Goal: Transaction & Acquisition: Purchase product/service

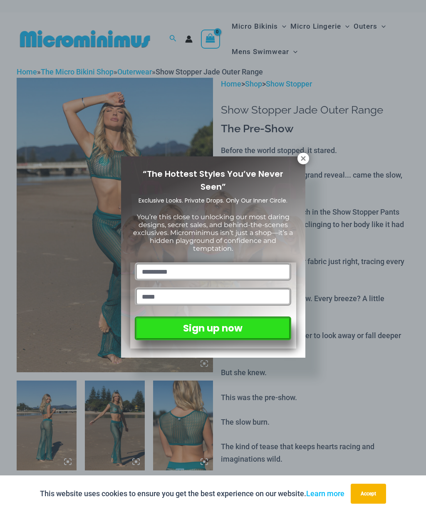
click at [258, 30] on div "“The Hottest Styles You’ve Never Seen” Exclusive Looks. Private Drops. Only Our…" at bounding box center [213, 256] width 426 height 512
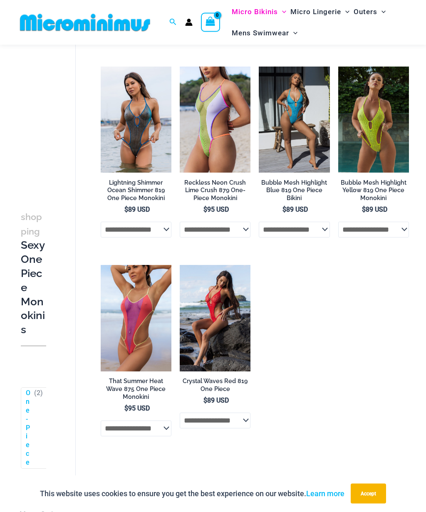
scroll to position [832, 0]
click at [101, 265] on img at bounding box center [101, 265] width 0 height 0
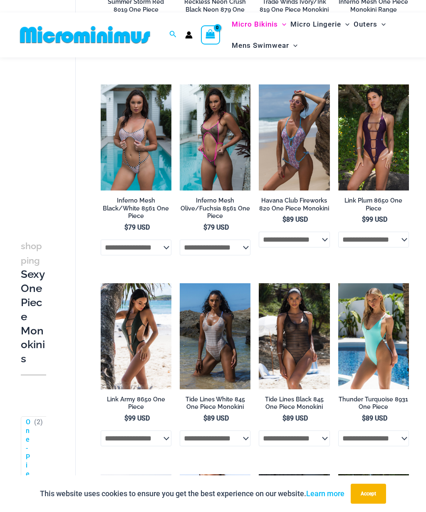
scroll to position [423, 0]
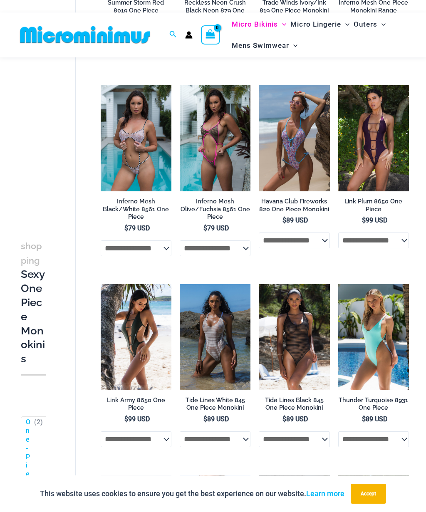
click at [259, 284] on img at bounding box center [259, 284] width 0 height 0
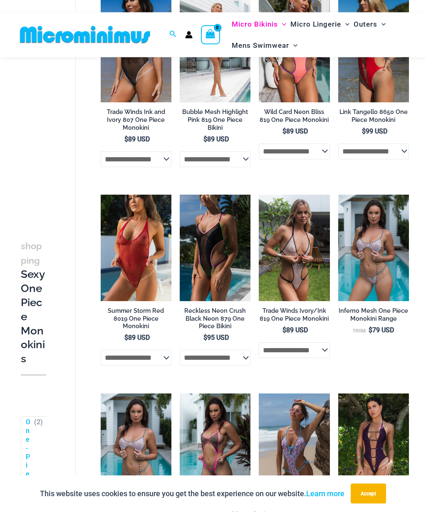
scroll to position [115, 0]
click at [259, 195] on img at bounding box center [259, 195] width 0 height 0
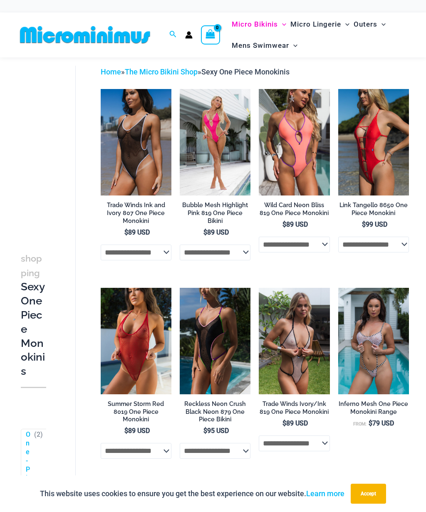
scroll to position [20, 0]
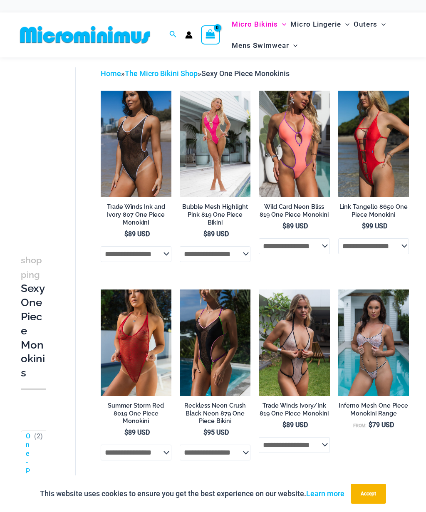
click at [101, 290] on img at bounding box center [101, 290] width 0 height 0
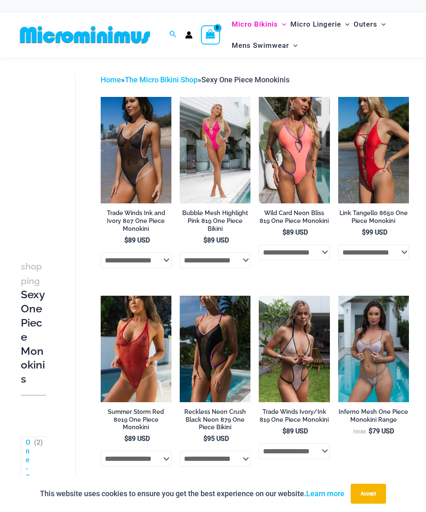
scroll to position [0, 0]
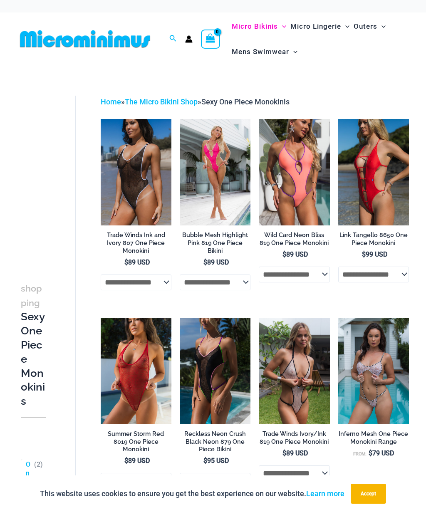
click at [101, 119] on img at bounding box center [101, 119] width 0 height 0
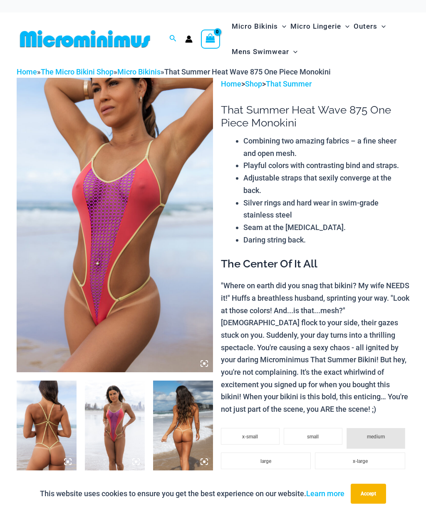
click at [109, 427] on img at bounding box center [115, 426] width 60 height 90
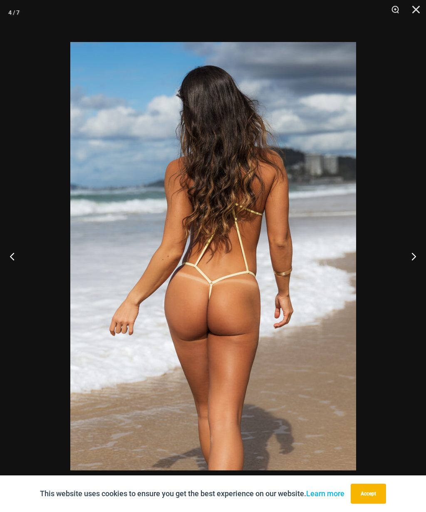
click at [411, 14] on button "Close" at bounding box center [413, 12] width 21 height 25
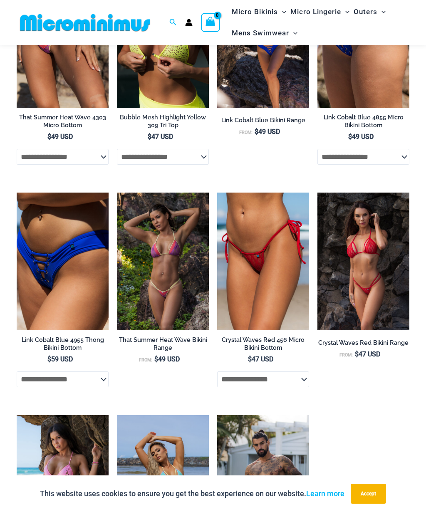
scroll to position [1375, 0]
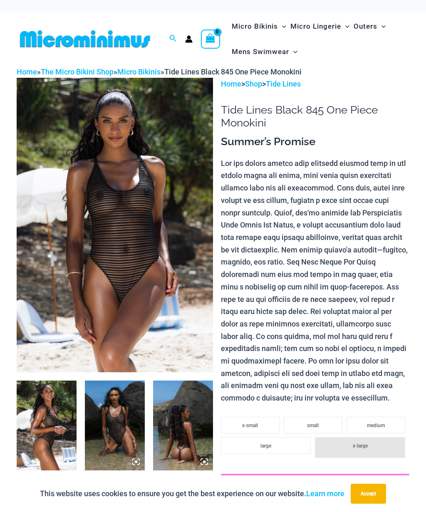
click at [81, 247] on img at bounding box center [115, 225] width 196 height 295
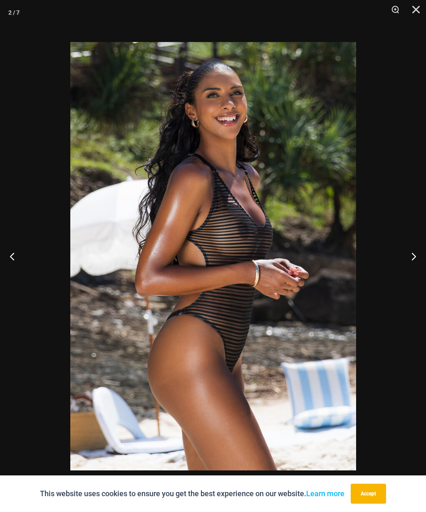
click at [412, 12] on button "Close" at bounding box center [413, 12] width 21 height 25
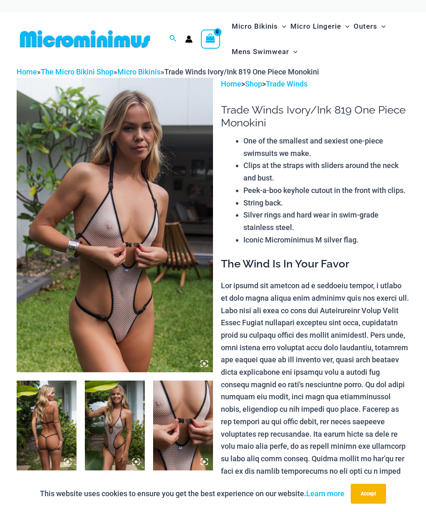
click at [67, 253] on img at bounding box center [115, 225] width 196 height 295
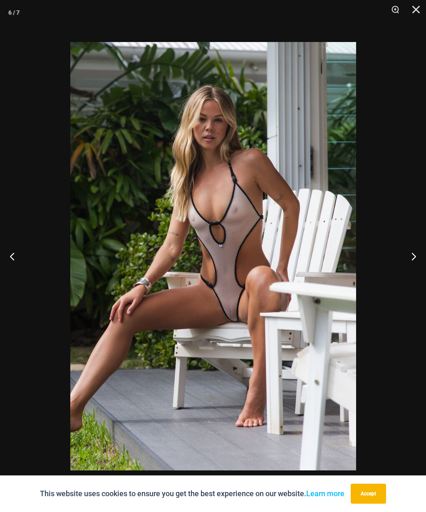
click at [410, 17] on button "Close" at bounding box center [413, 12] width 21 height 25
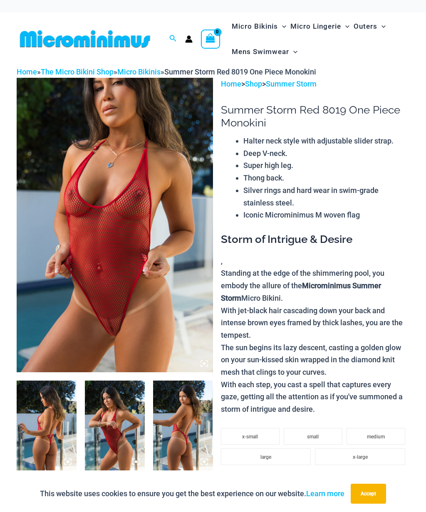
click at [81, 261] on img at bounding box center [115, 225] width 196 height 295
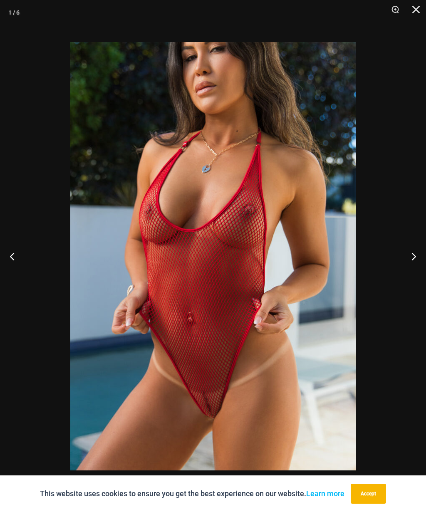
click at [113, 239] on img at bounding box center [213, 256] width 286 height 429
click at [418, 12] on button "Close" at bounding box center [413, 12] width 21 height 25
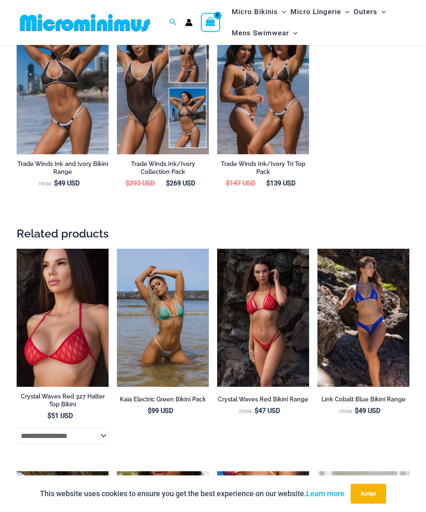
scroll to position [935, 0]
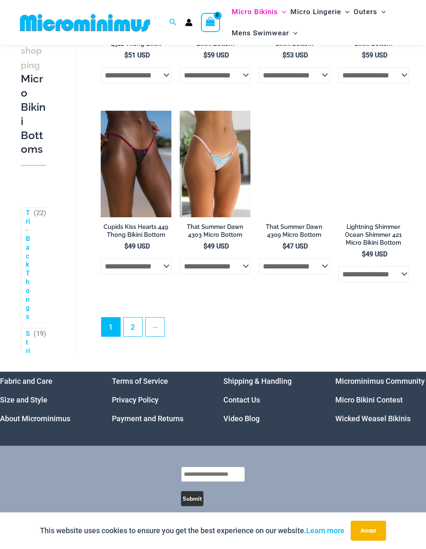
scroll to position [1834, 0]
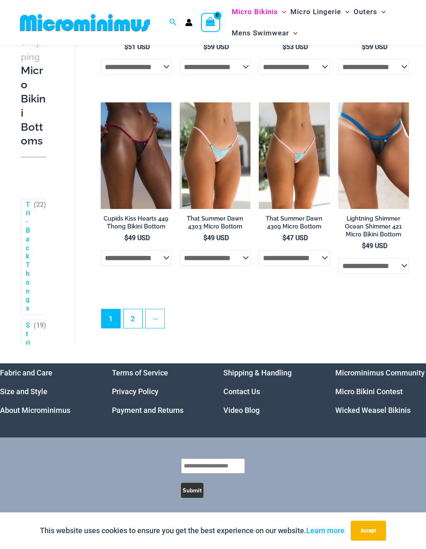
click at [131, 316] on link "2" at bounding box center [133, 318] width 19 height 19
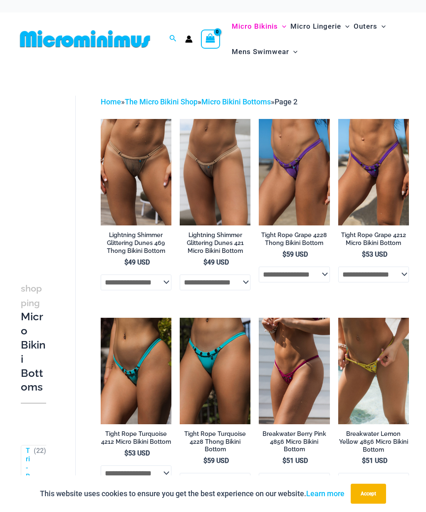
click at [101, 119] on img at bounding box center [101, 119] width 0 height 0
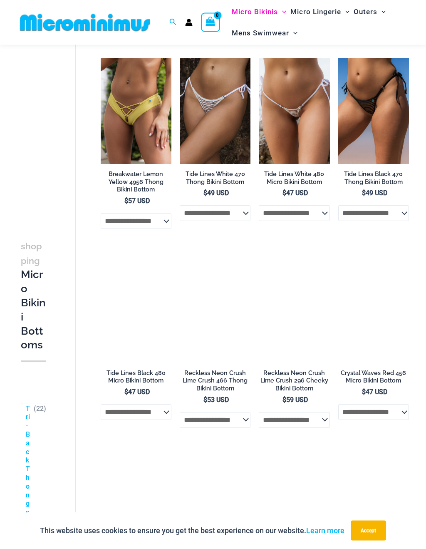
scroll to position [451, 0]
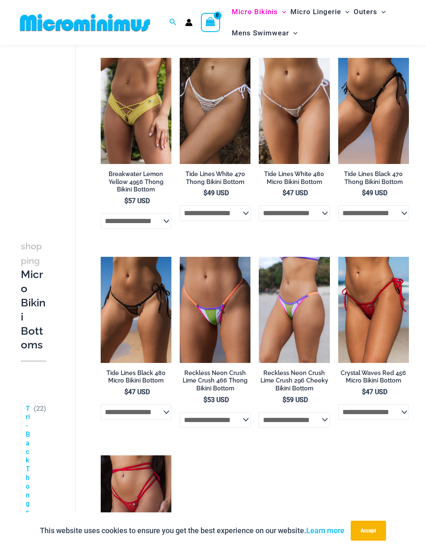
click at [101, 257] on img at bounding box center [101, 257] width 0 height 0
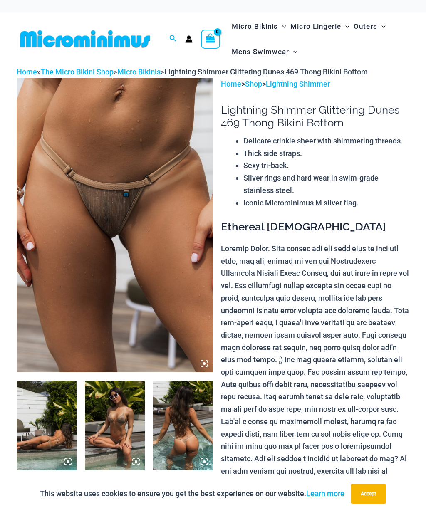
click at [87, 209] on img at bounding box center [115, 225] width 196 height 295
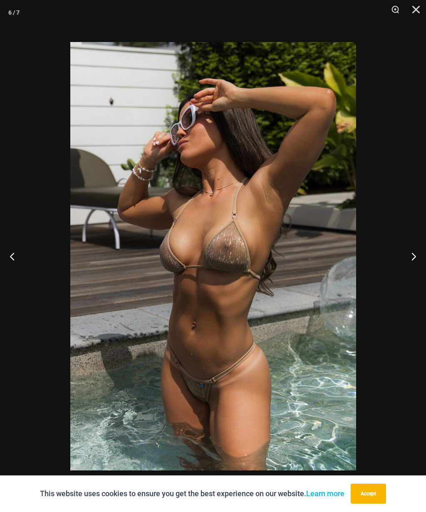
click at [103, 269] on img at bounding box center [213, 256] width 286 height 429
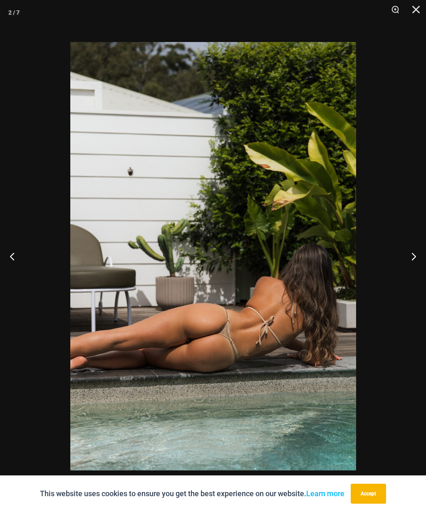
click at [409, 14] on button "Close" at bounding box center [413, 12] width 21 height 25
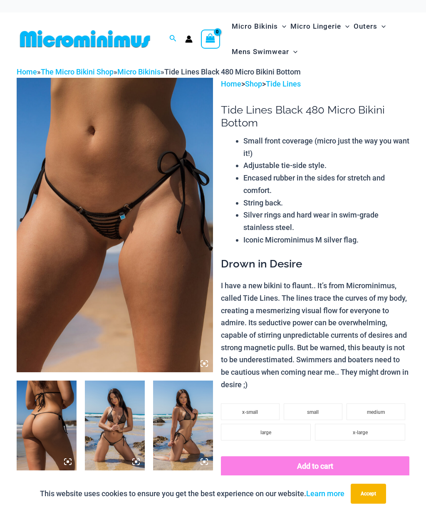
click at [84, 229] on img at bounding box center [115, 225] width 196 height 295
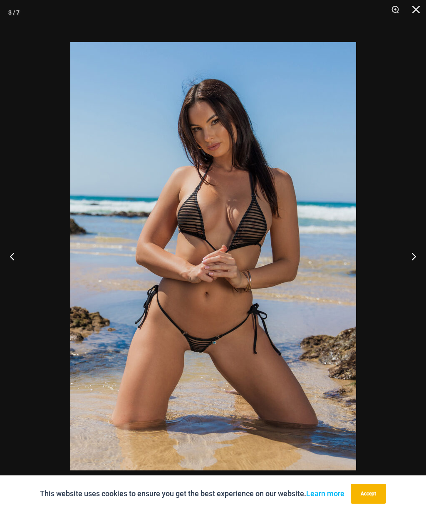
click at [409, 20] on button "Close" at bounding box center [413, 12] width 21 height 25
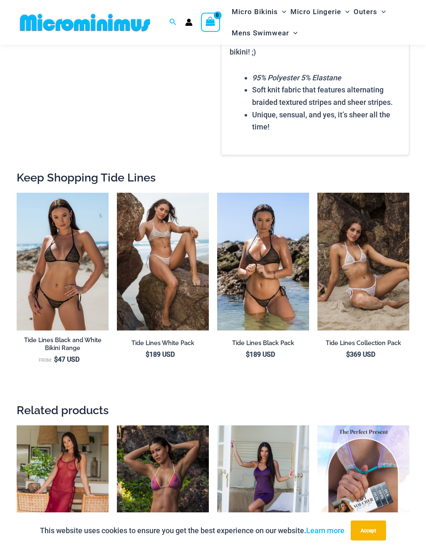
scroll to position [702, 0]
click at [117, 193] on img at bounding box center [117, 193] width 0 height 0
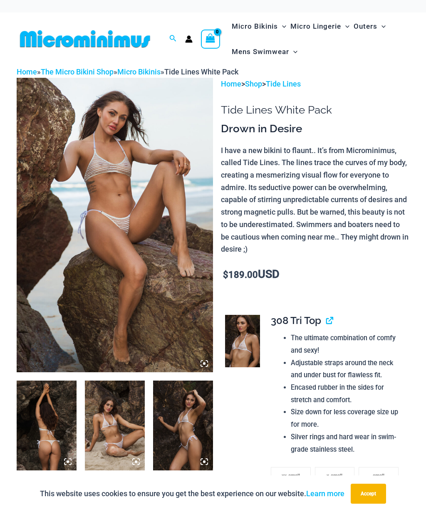
click at [107, 228] on img at bounding box center [115, 225] width 196 height 295
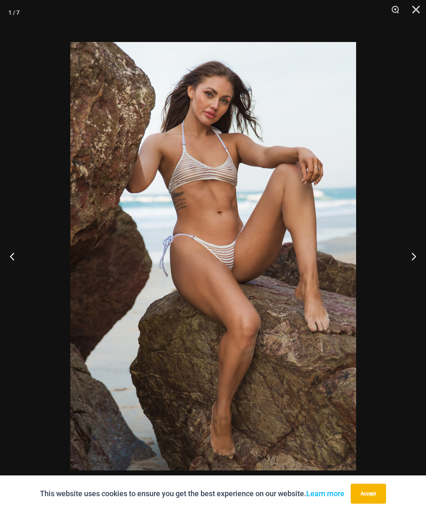
click at [415, 12] on button "Close" at bounding box center [413, 12] width 21 height 25
